Goal: Check status: Check status

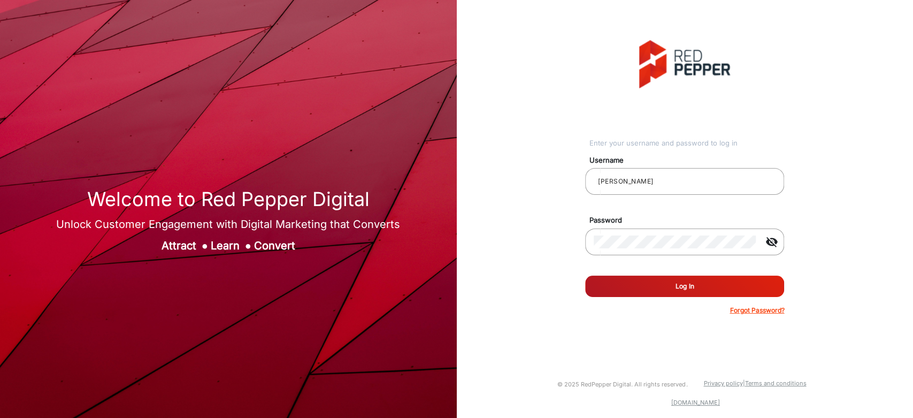
click at [659, 278] on button "Log In" at bounding box center [684, 285] width 199 height 21
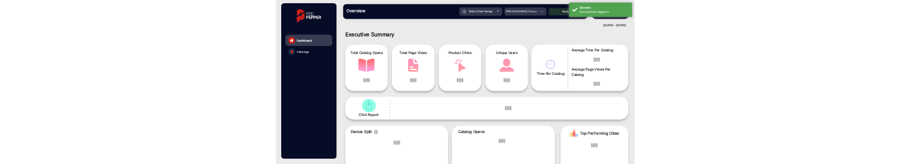
scroll to position [8, 0]
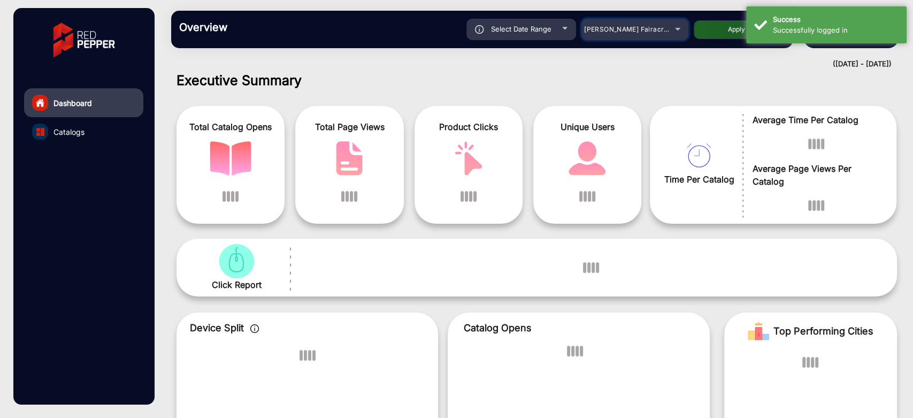
click at [653, 34] on div "Adams Fairacre Farms" at bounding box center [627, 29] width 86 height 13
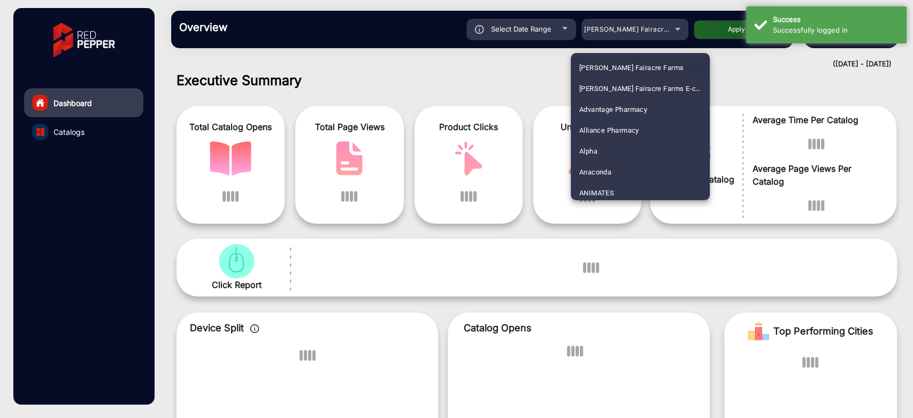
click at [501, 80] on div at bounding box center [456, 209] width 913 height 418
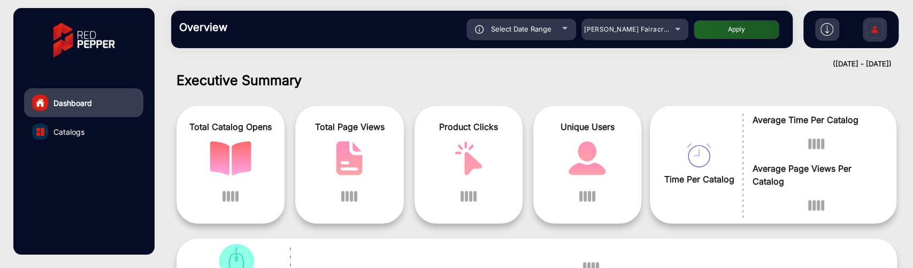
click at [877, 34] on img at bounding box center [874, 30] width 22 height 37
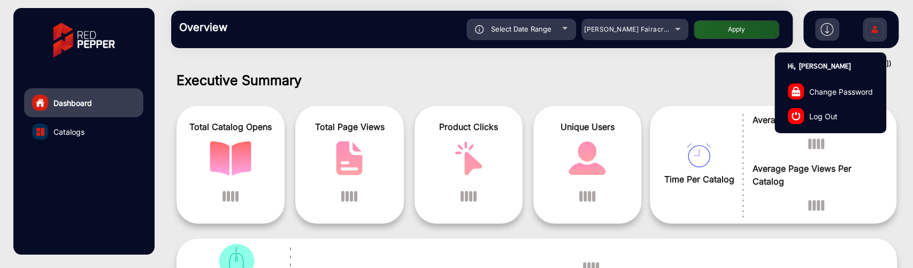
click at [816, 106] on link "Log Out" at bounding box center [830, 116] width 111 height 25
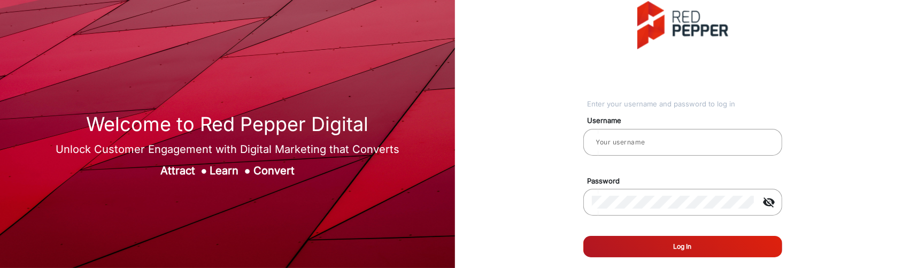
type input "[PERSON_NAME]"
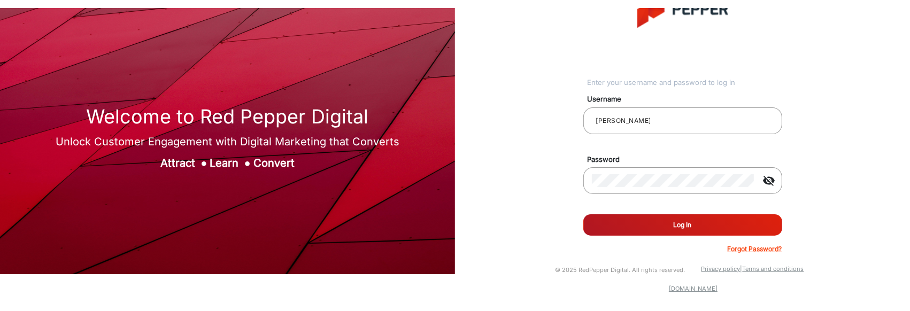
scroll to position [13, 0]
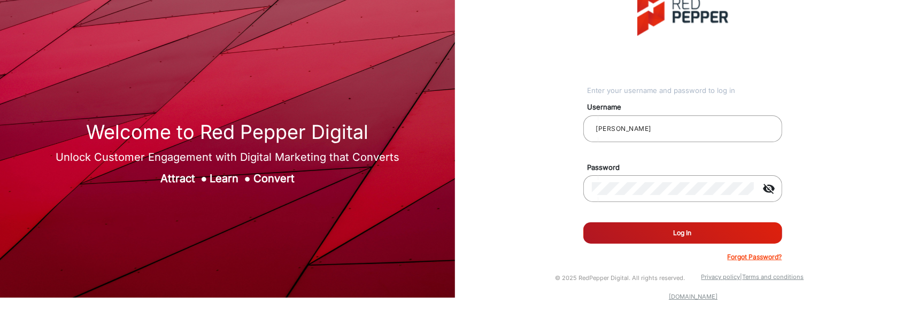
click at [702, 235] on button "Log In" at bounding box center [682, 232] width 199 height 21
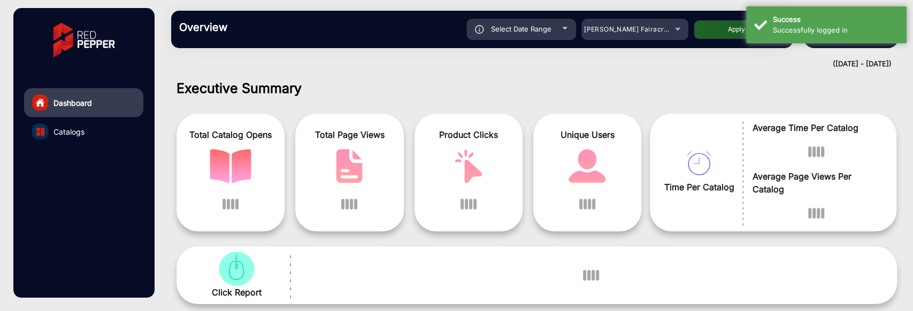
scroll to position [8, 0]
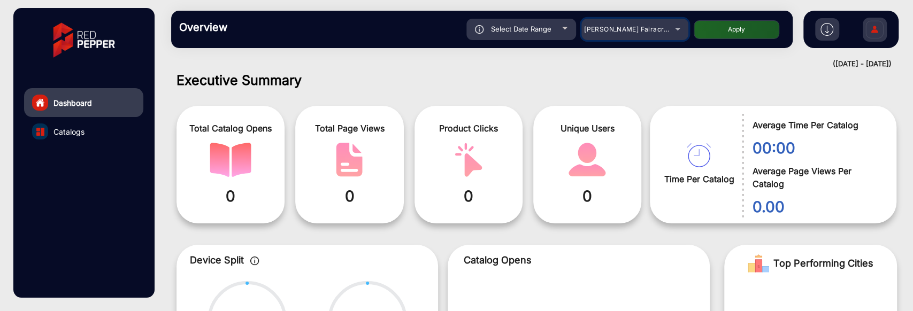
click at [653, 35] on mat-select "Adams Fairacre Farms" at bounding box center [634, 29] width 107 height 21
click at [667, 29] on div "Adams Fairacre Farms" at bounding box center [627, 29] width 86 height 13
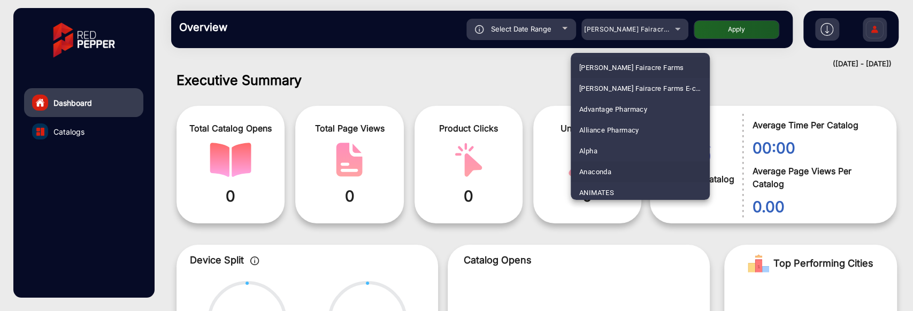
click at [613, 166] on mat-option "Anaconda" at bounding box center [639, 171] width 139 height 21
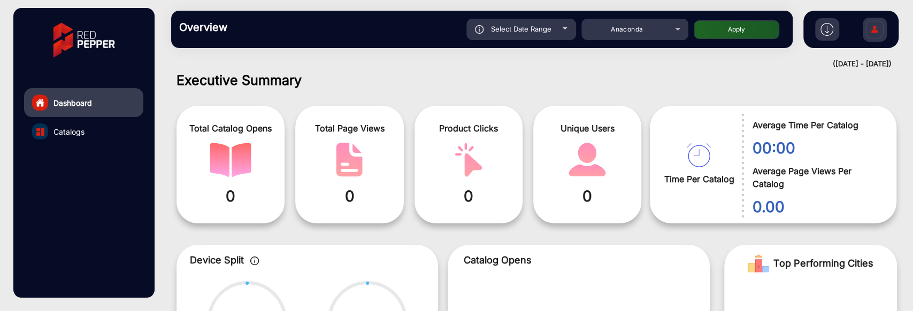
click at [727, 35] on button "Apply" at bounding box center [736, 29] width 86 height 19
type input "9/2/2025"
type input "9/8/2025"
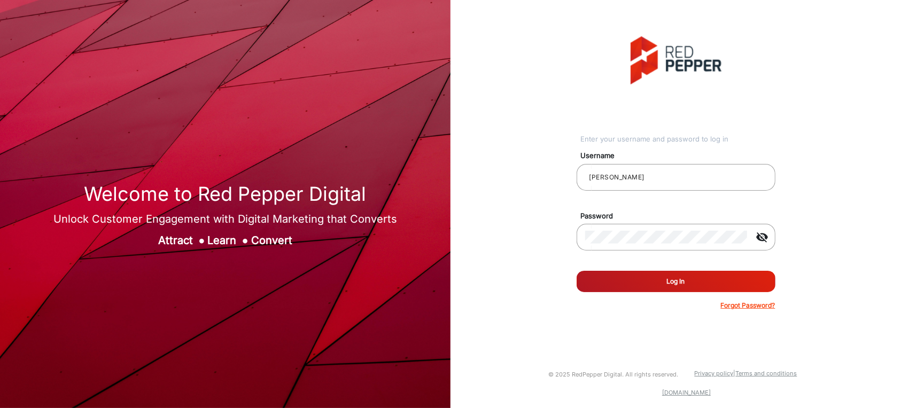
click at [624, 286] on button "Log In" at bounding box center [676, 281] width 199 height 21
click at [630, 281] on button "Log In" at bounding box center [676, 281] width 199 height 21
